Goal: Task Accomplishment & Management: Manage account settings

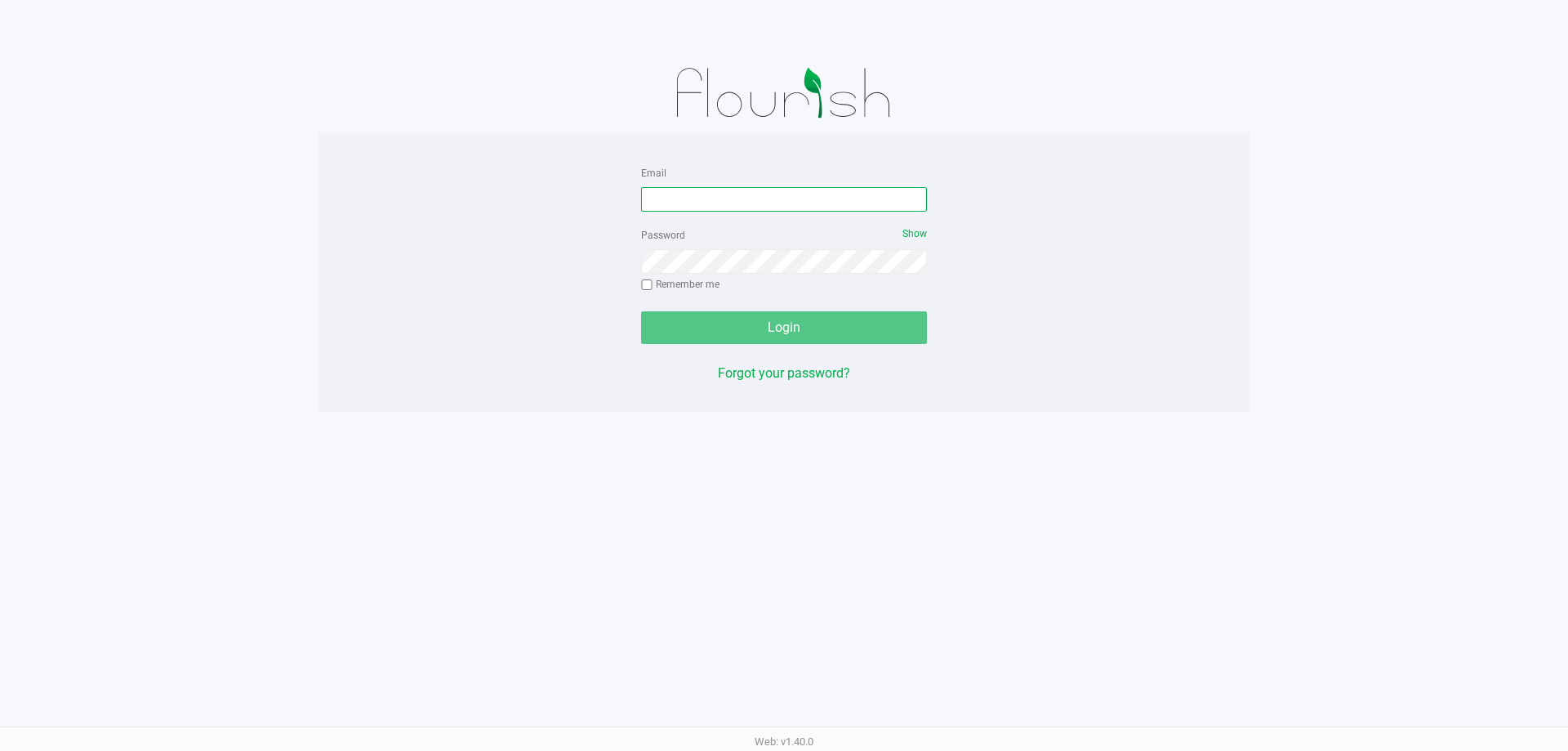
click at [700, 195] on input "Email" at bounding box center [784, 199] width 286 height 24
type input "[EMAIL_ADDRESS][DOMAIN_NAME]"
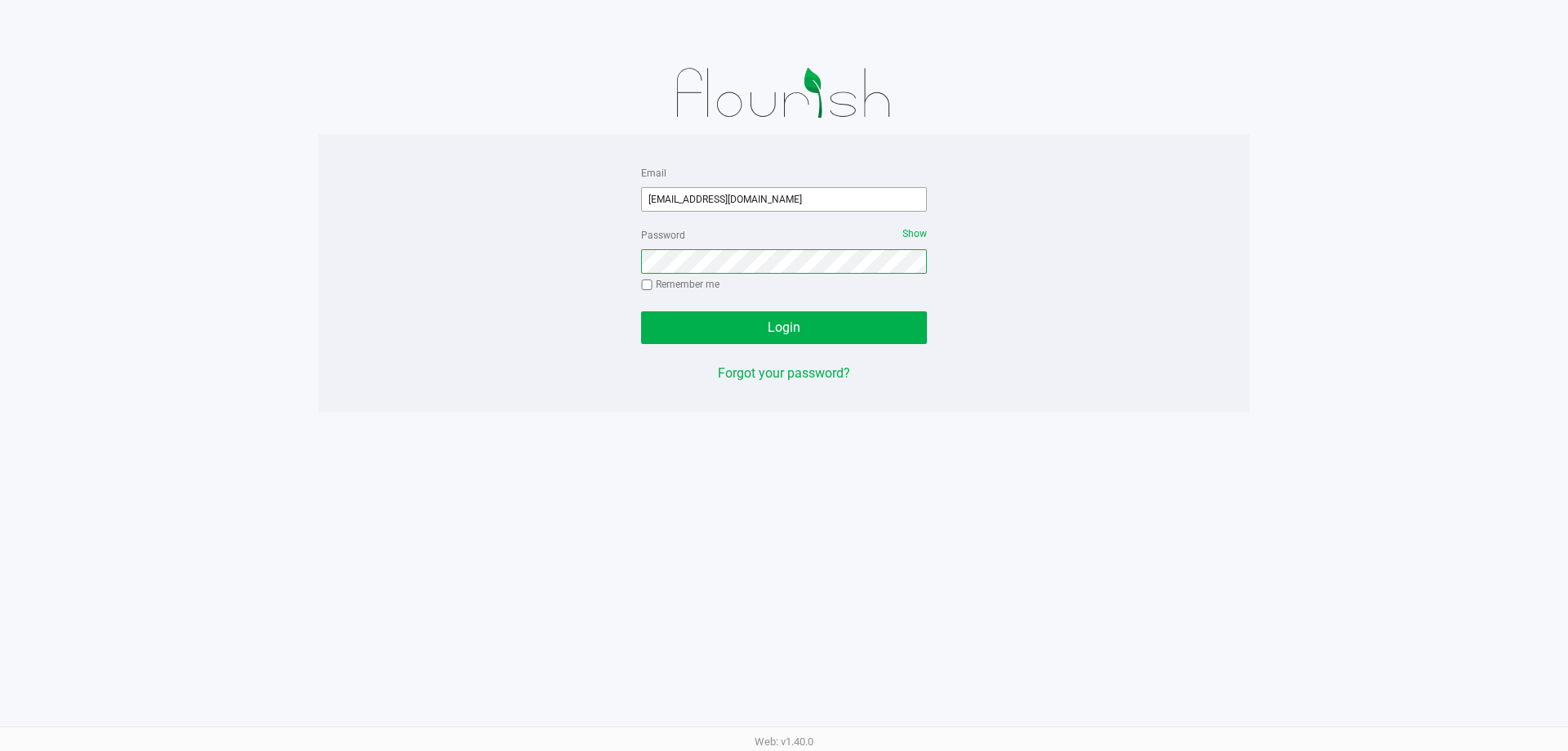
click at [641, 311] on button "Login" at bounding box center [784, 327] width 286 height 33
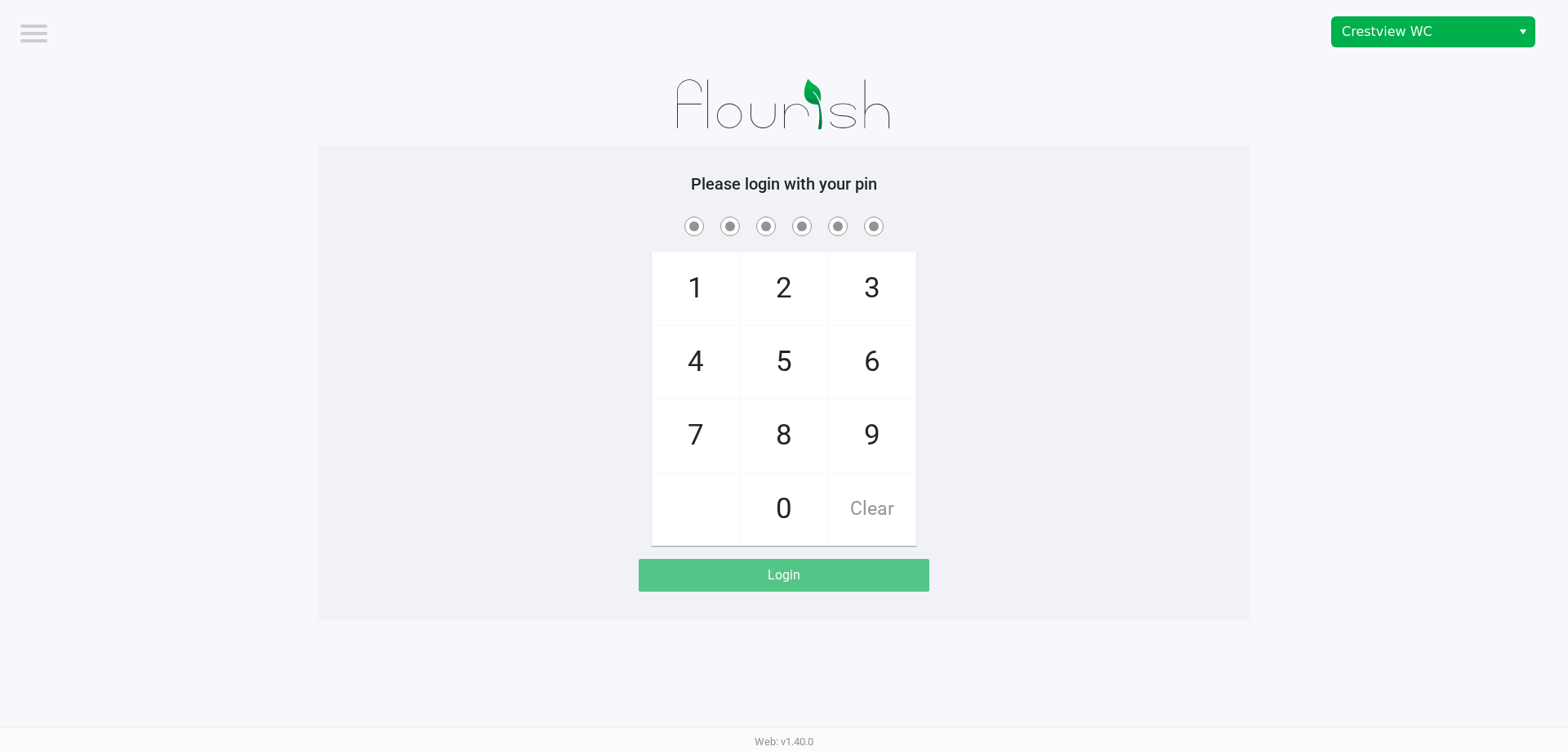
click at [1529, 29] on span "Select" at bounding box center [1524, 32] width 13 height 20
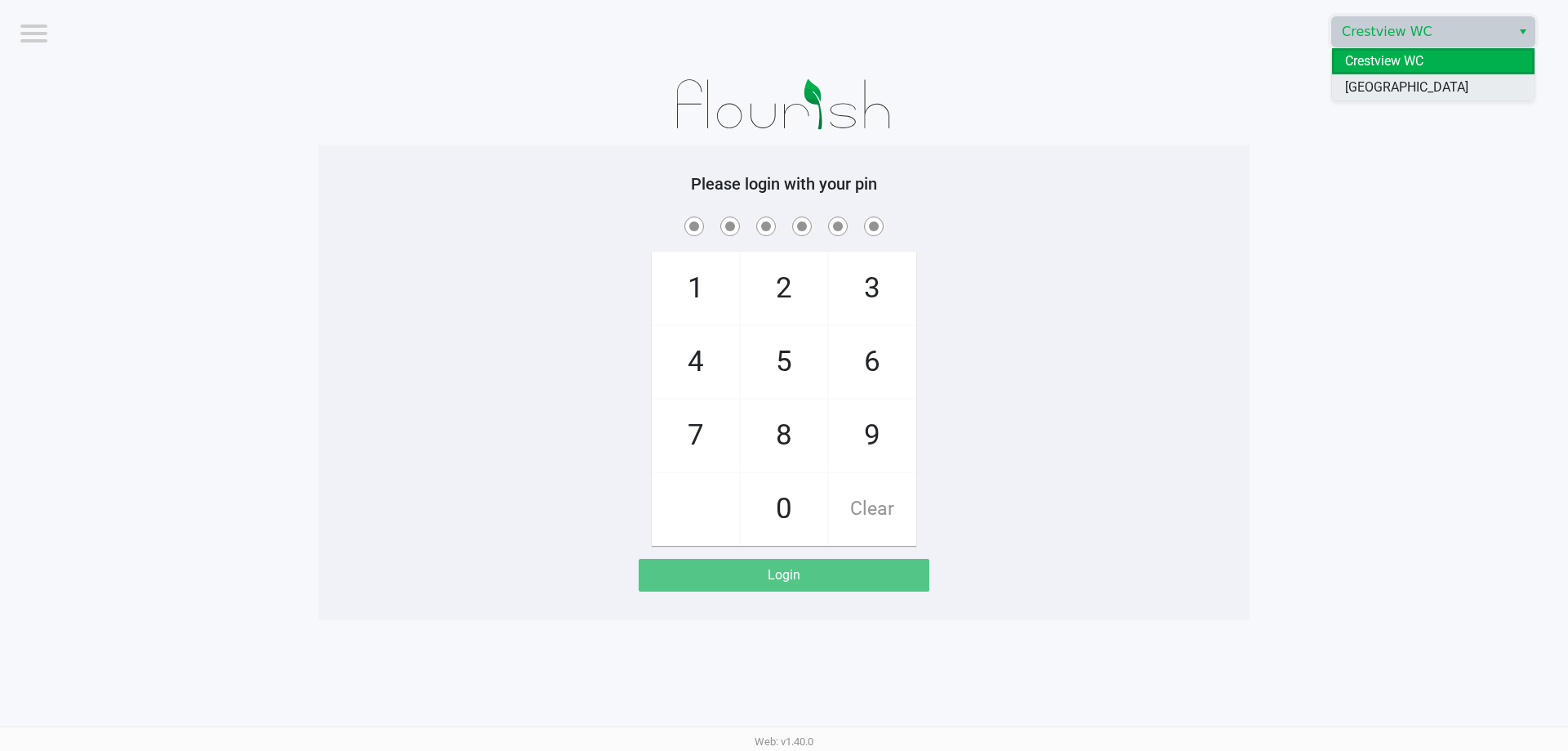
click at [1458, 81] on li "[GEOGRAPHIC_DATA]" at bounding box center [1433, 87] width 202 height 26
checkbox input "true"
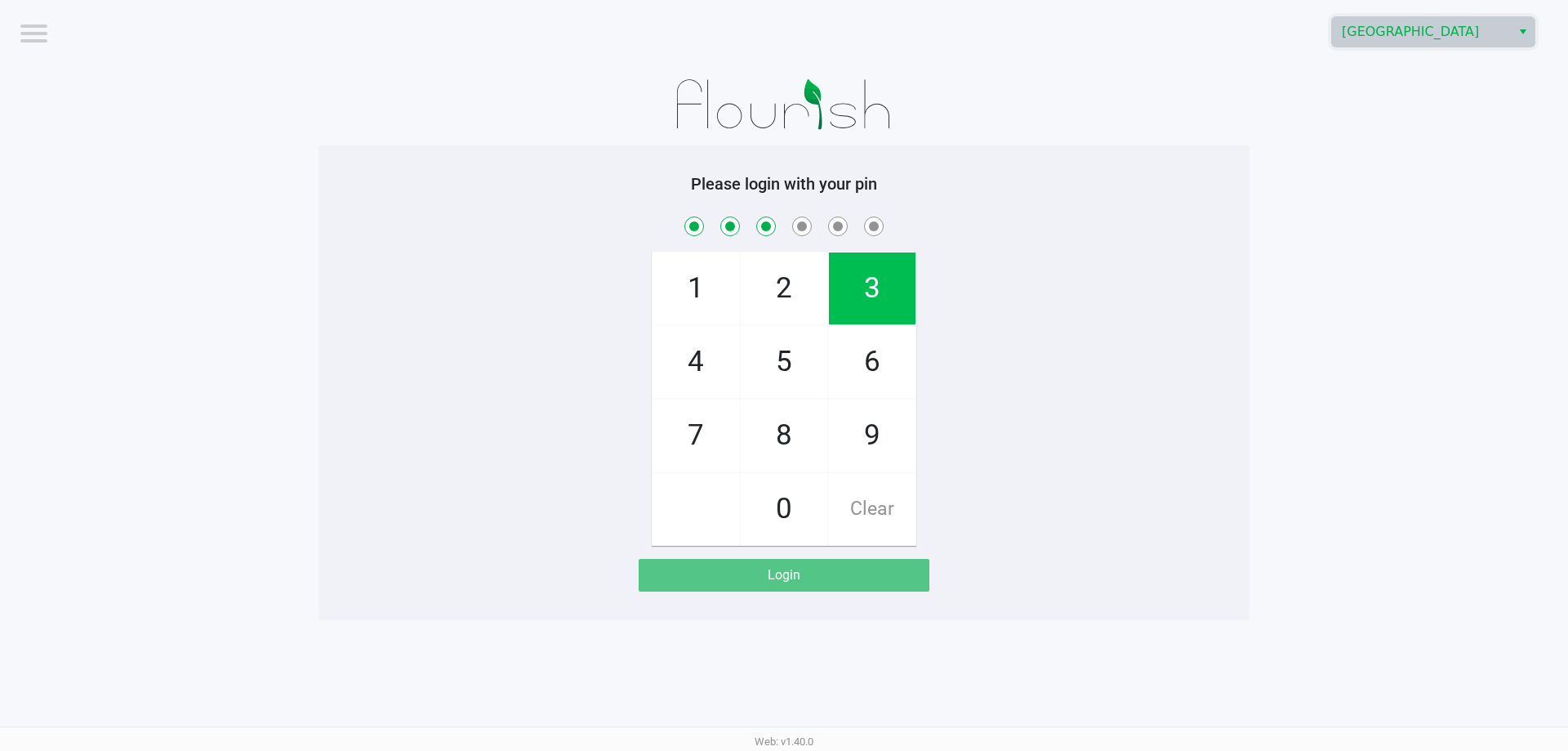
checkbox input "true"
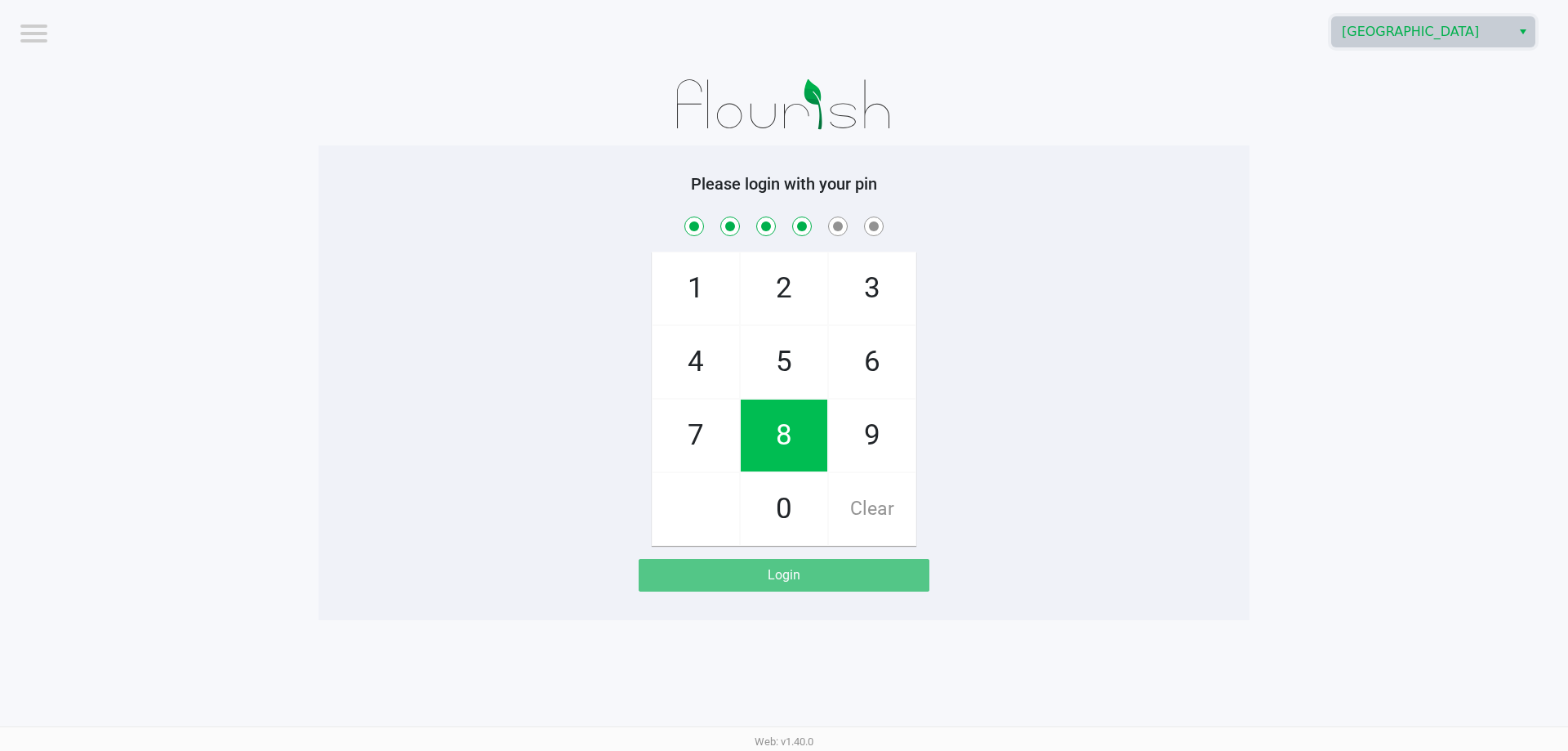
checkbox input "true"
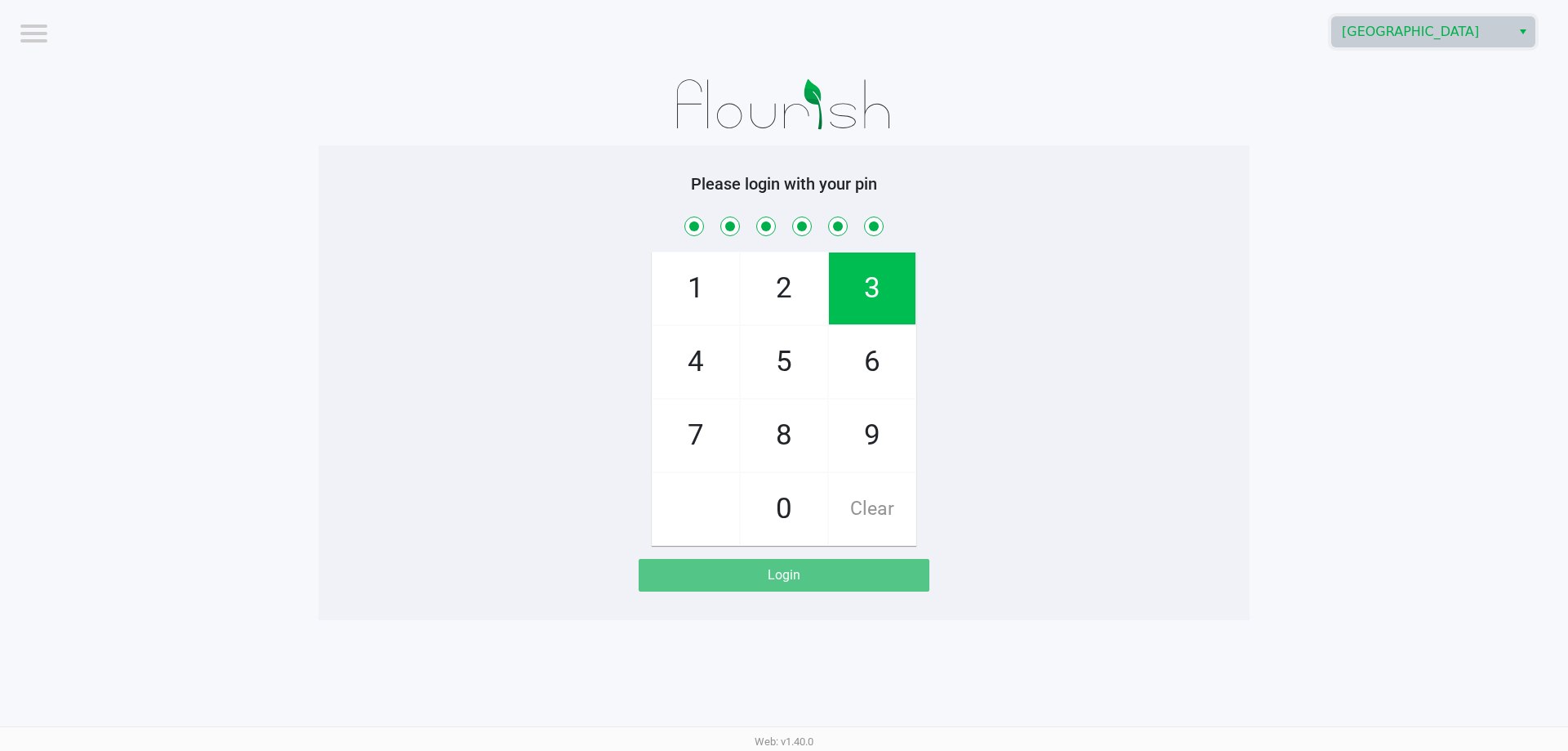
checkbox input "true"
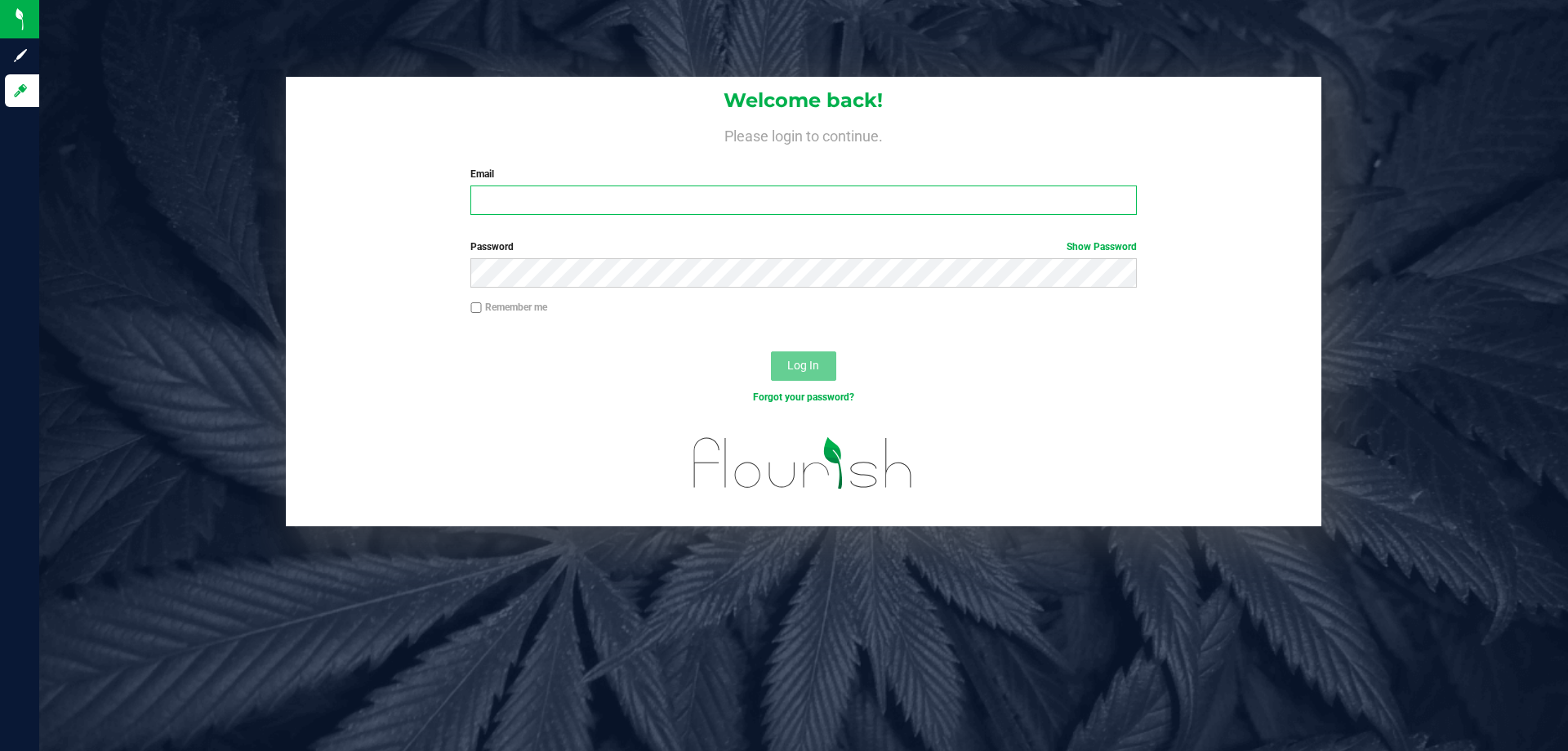
click at [599, 206] on input "Email" at bounding box center [803, 200] width 666 height 29
type input "[EMAIL_ADDRESS][DOMAIN_NAME]"
click at [771, 351] on button "Log In" at bounding box center [803, 366] width 65 height 29
